Goal: Complete application form: Complete application form

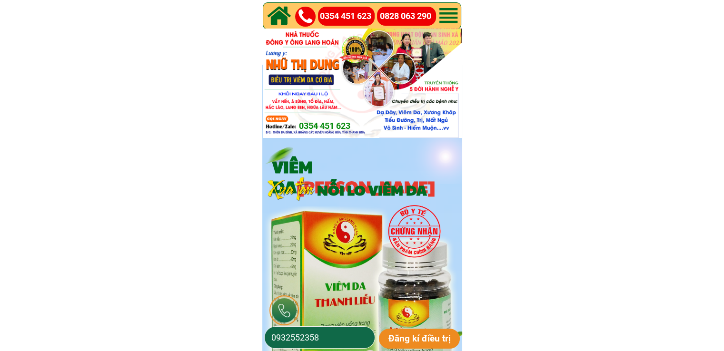
click at [336, 340] on input "0932552358" at bounding box center [319, 337] width 101 height 21
paste input "82888005"
type input "0982888005"
click at [410, 338] on p "Đăng kí điều trị" at bounding box center [419, 339] width 81 height 20
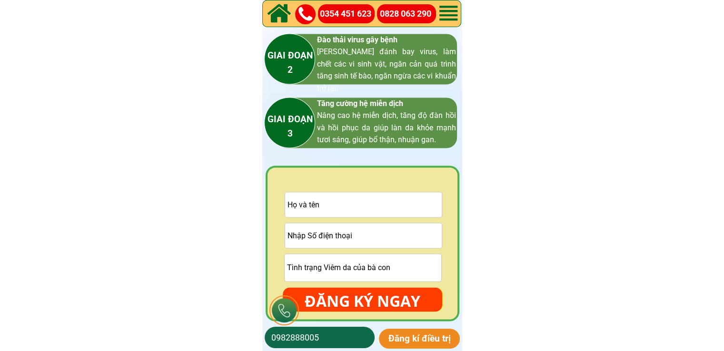
scroll to position [1428, 0]
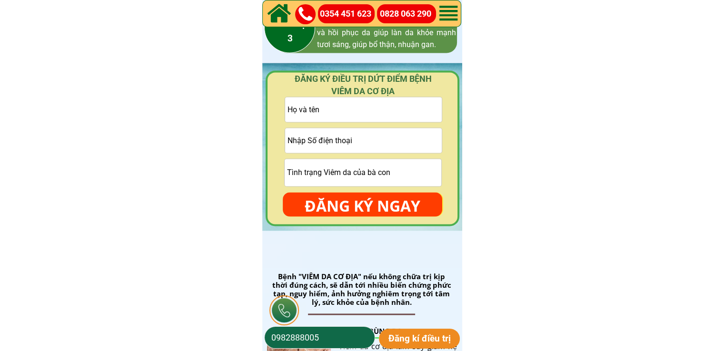
click at [355, 114] on input "text" at bounding box center [363, 109] width 157 height 25
paste input "[PERSON_NAME]"
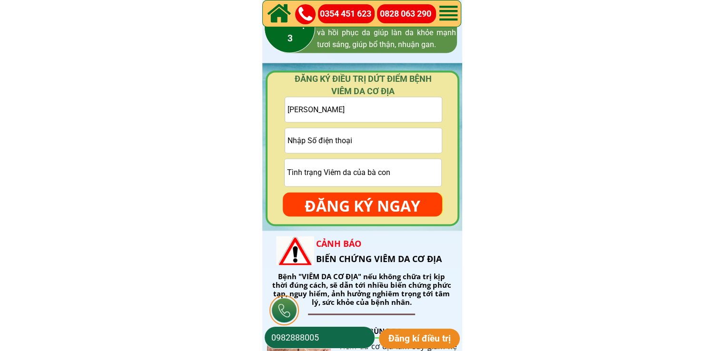
type input "Trần Thanh Sơn"
click at [392, 134] on input "tel" at bounding box center [363, 140] width 157 height 25
paste input "0865332415"
type input "0865332415"
click at [371, 174] on input "text" at bounding box center [363, 172] width 157 height 27
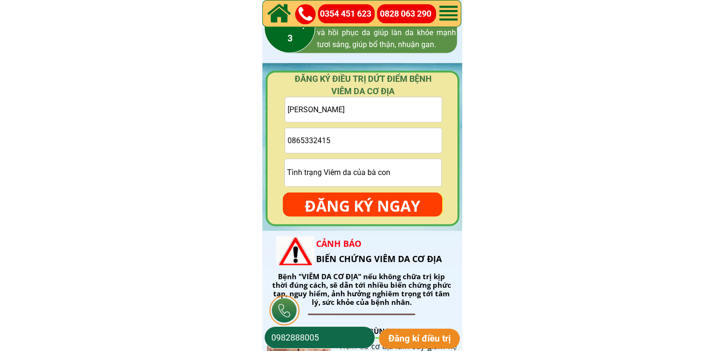
paste input "Vẩy nến"
type input "Vẩy nến"
click at [380, 193] on p "ĐĂNG KÝ NGAY" at bounding box center [362, 206] width 159 height 28
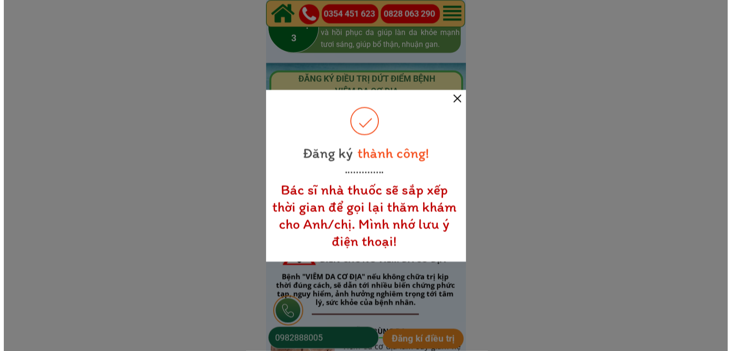
scroll to position [0, 0]
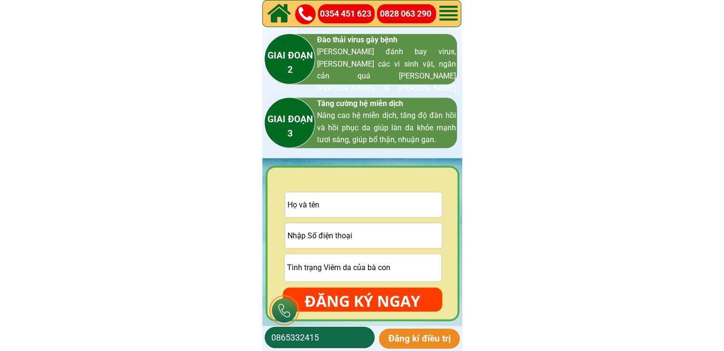
scroll to position [1476, 0]
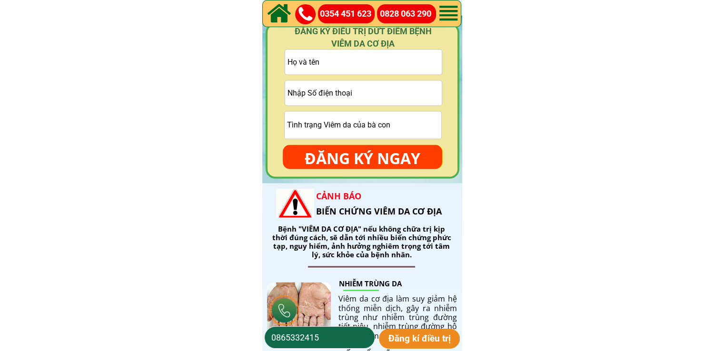
click at [382, 102] on input "tel" at bounding box center [363, 92] width 157 height 25
paste input "0855622313"
type input "0855622313"
click at [389, 68] on input "text" at bounding box center [363, 62] width 157 height 25
paste input "Lương thế Anh"
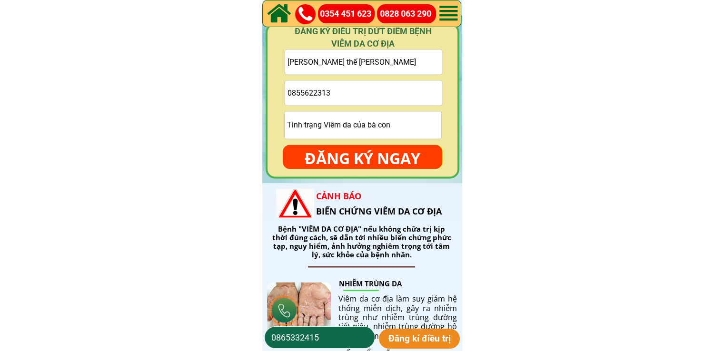
type input "Lương thế Anh"
click at [386, 175] on div at bounding box center [363, 101] width 194 height 156
drag, startPoint x: 413, startPoint y: 166, endPoint x: 405, endPoint y: 114, distance: 53.1
click at [413, 166] on p "ĐĂNG KÝ NGAY" at bounding box center [362, 159] width 159 height 28
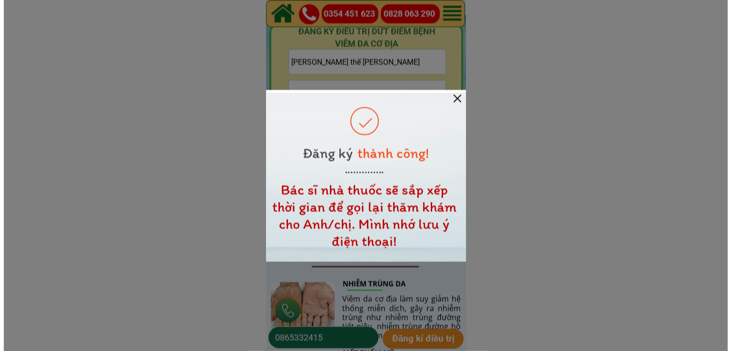
scroll to position [0, 0]
